Goal: Navigation & Orientation: Find specific page/section

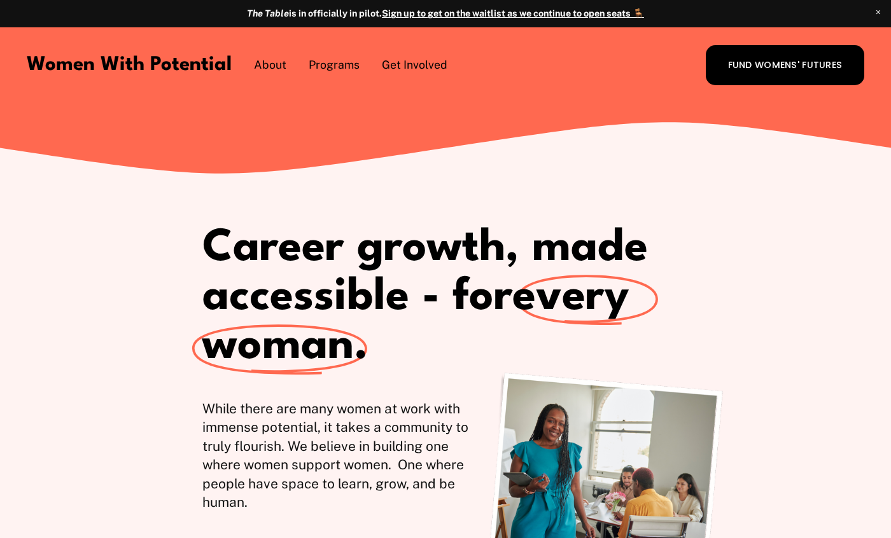
click at [0, 0] on span "The Table" at bounding box center [0, 0] width 0 height 0
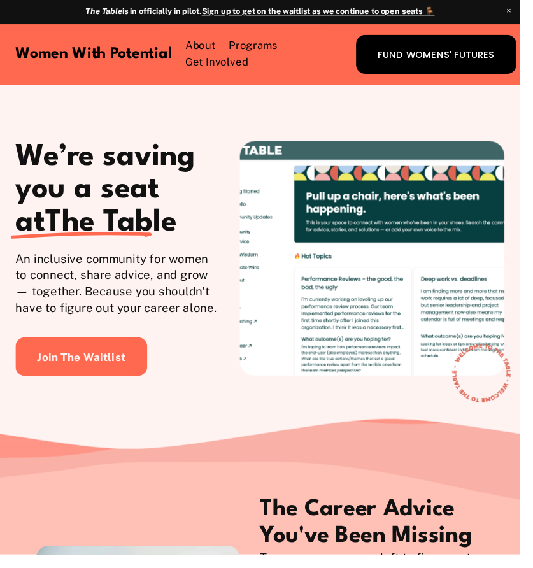
click at [490, 398] on div at bounding box center [493, 381] width 85 height 84
click at [498, 404] on div at bounding box center [493, 381] width 110 height 110
